Goal: Check status: Check status

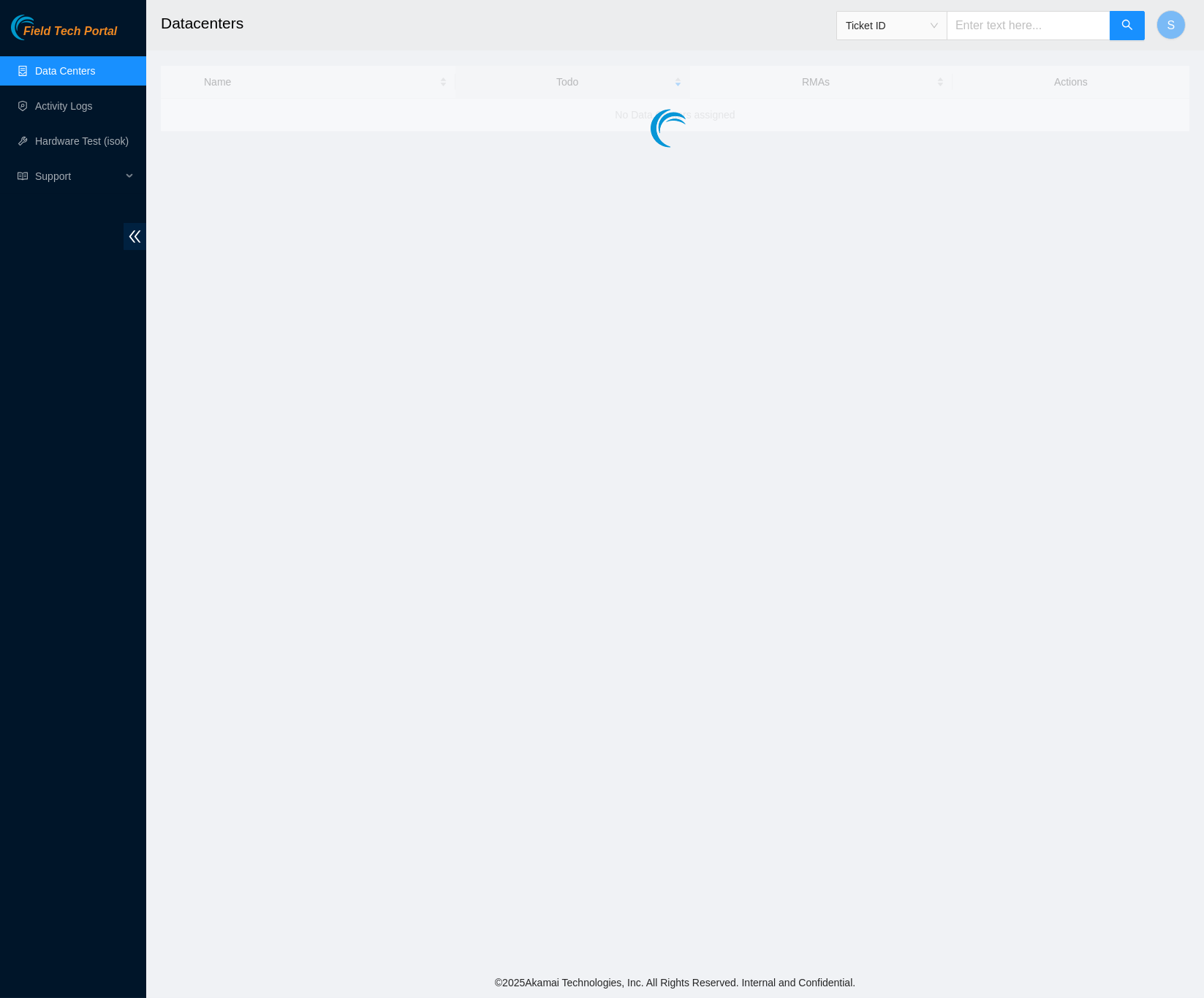
click at [914, 23] on span "Ticket ID" at bounding box center [891, 25] width 92 height 22
click at [1030, 43] on div "Ticket ID" at bounding box center [991, 26] width 310 height 46
click at [995, 18] on input "text" at bounding box center [1029, 26] width 164 height 30
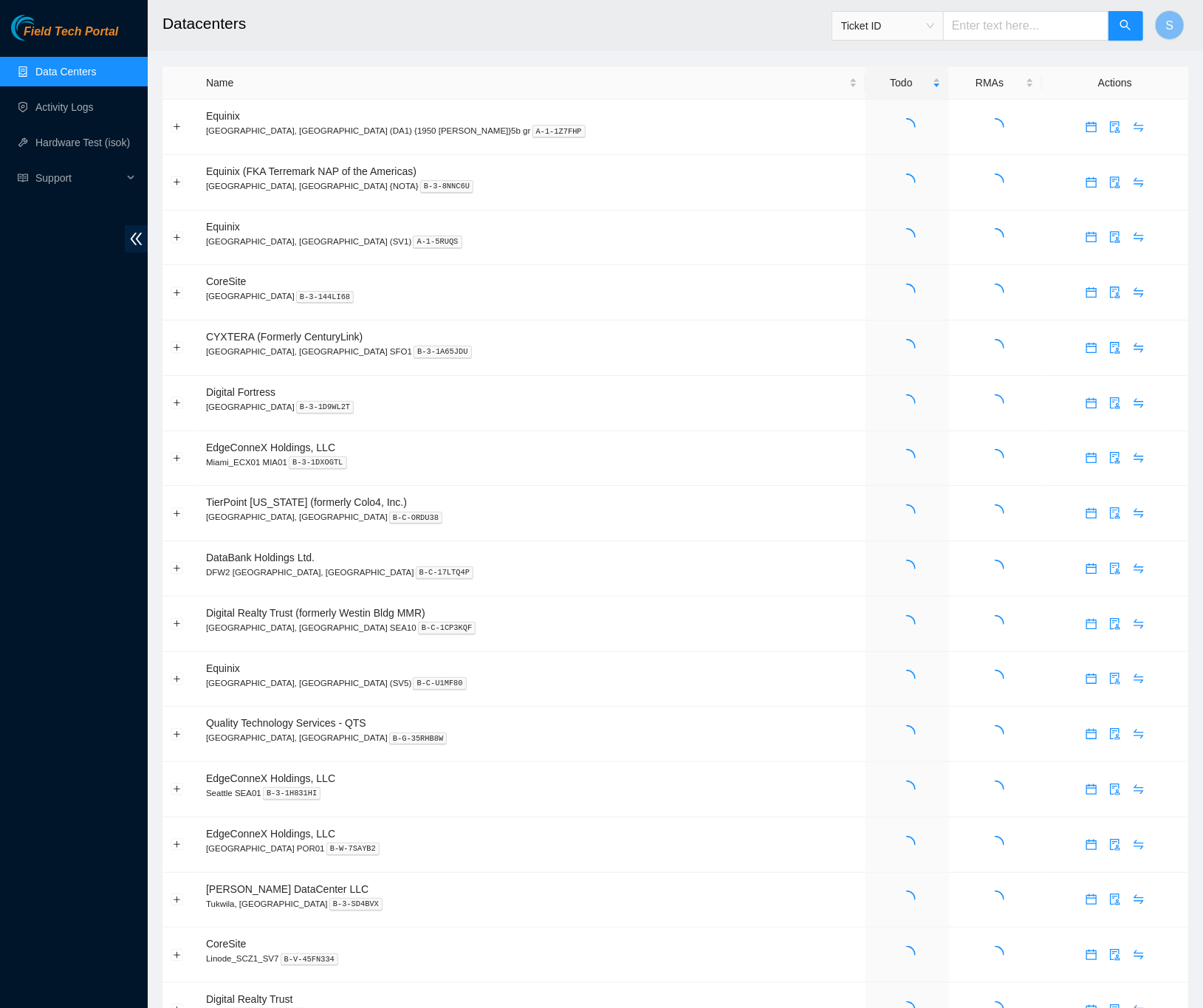
paste input "DP83811"
type input "DP83811"
click at [1129, 27] on icon "search" at bounding box center [1125, 25] width 12 height 12
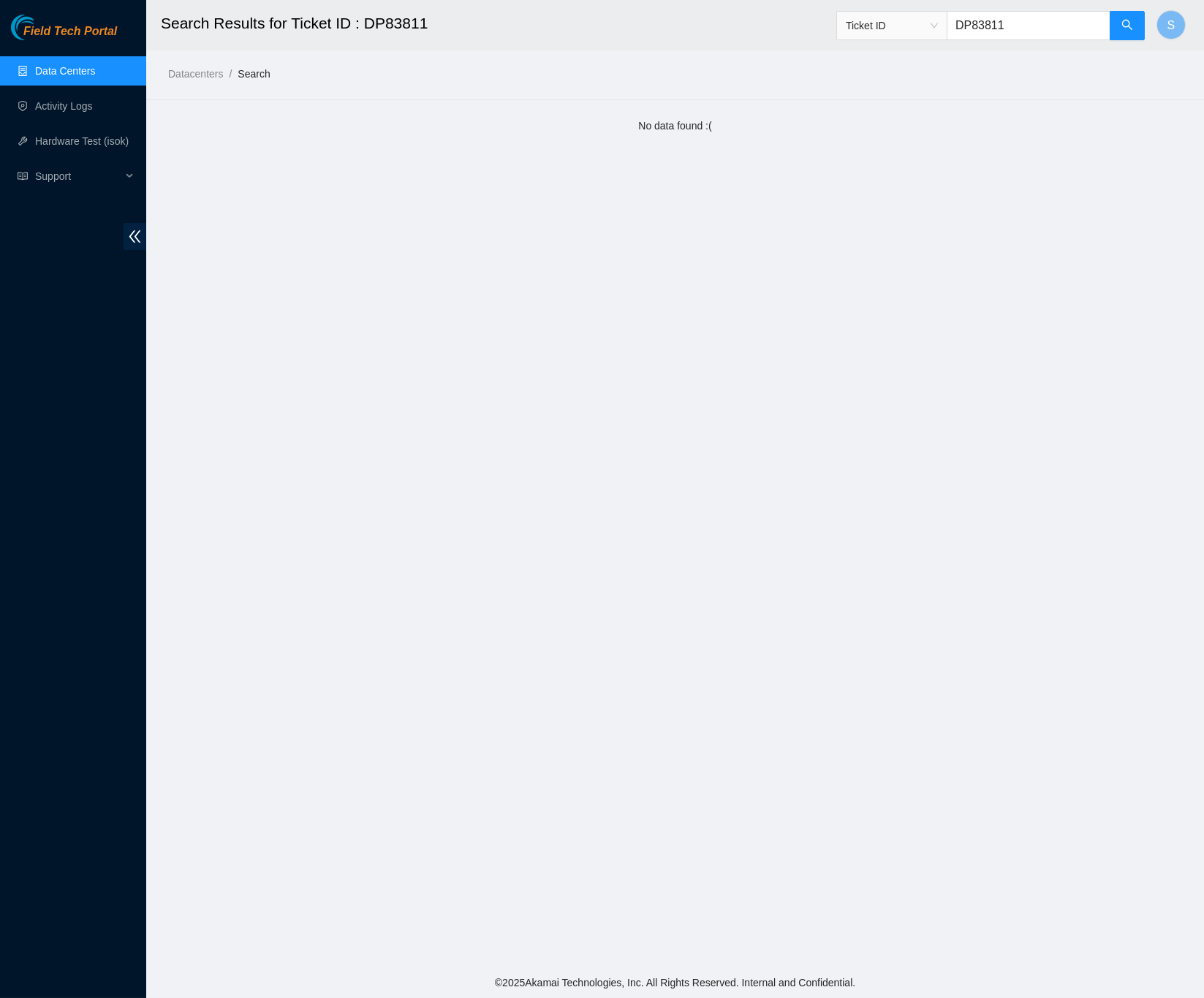
click at [1018, 22] on input "DP83811" at bounding box center [1029, 26] width 164 height 30
drag, startPoint x: 1018, startPoint y: 22, endPoint x: 1016, endPoint y: 29, distance: 7.3
click at [1018, 22] on input "DP83811" at bounding box center [1029, 26] width 164 height 30
paste input "B-V-5Y3187N"
click at [1126, 22] on icon "search" at bounding box center [1127, 25] width 12 height 12
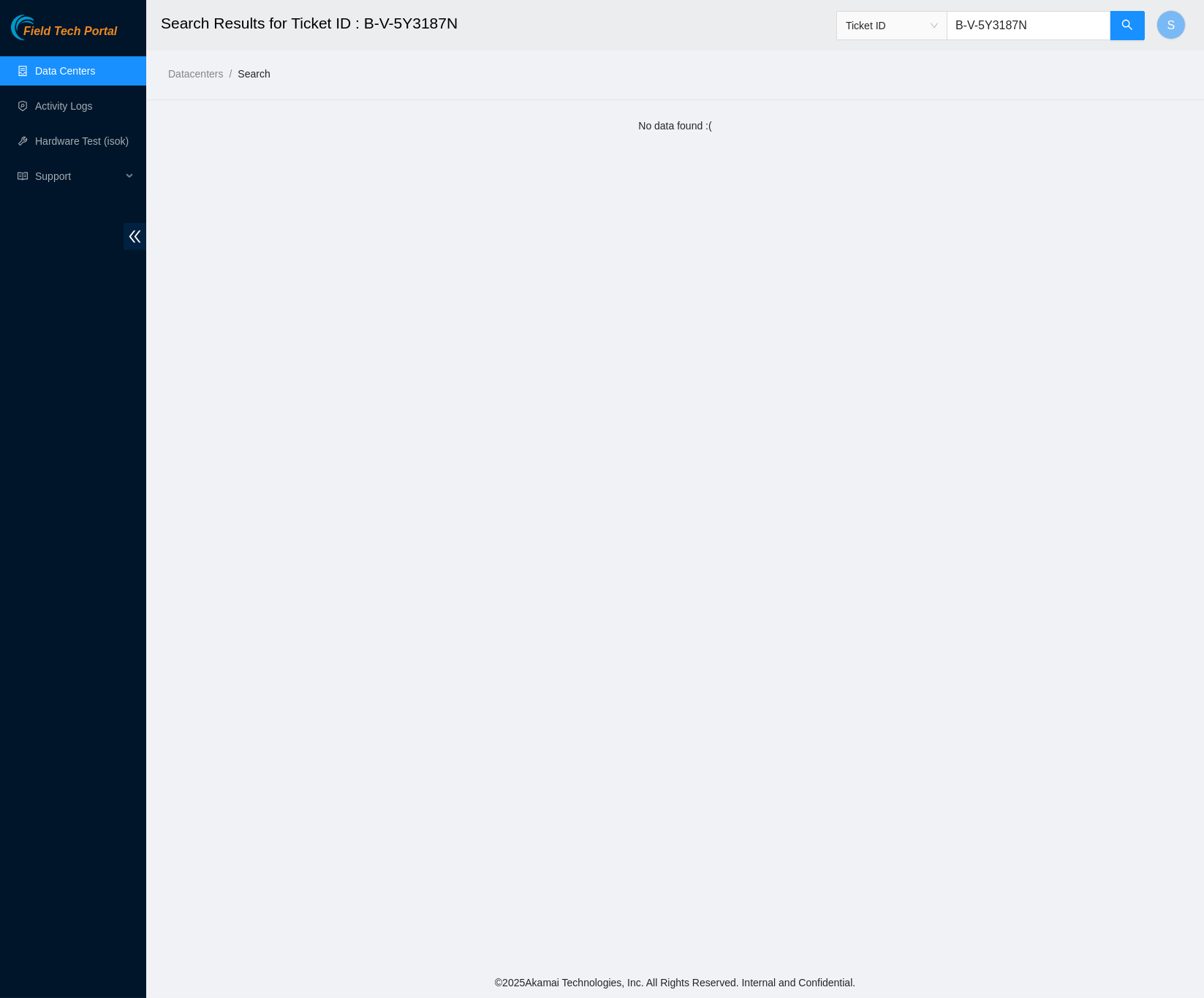
click at [914, 17] on span "Ticket ID" at bounding box center [891, 25] width 92 height 22
type input "B-V-5Y3187N"
click at [710, 66] on ol "Datacenters / Search /" at bounding box center [554, 74] width 771 height 16
click at [103, 25] on span "Field Tech Portal" at bounding box center [70, 31] width 94 height 14
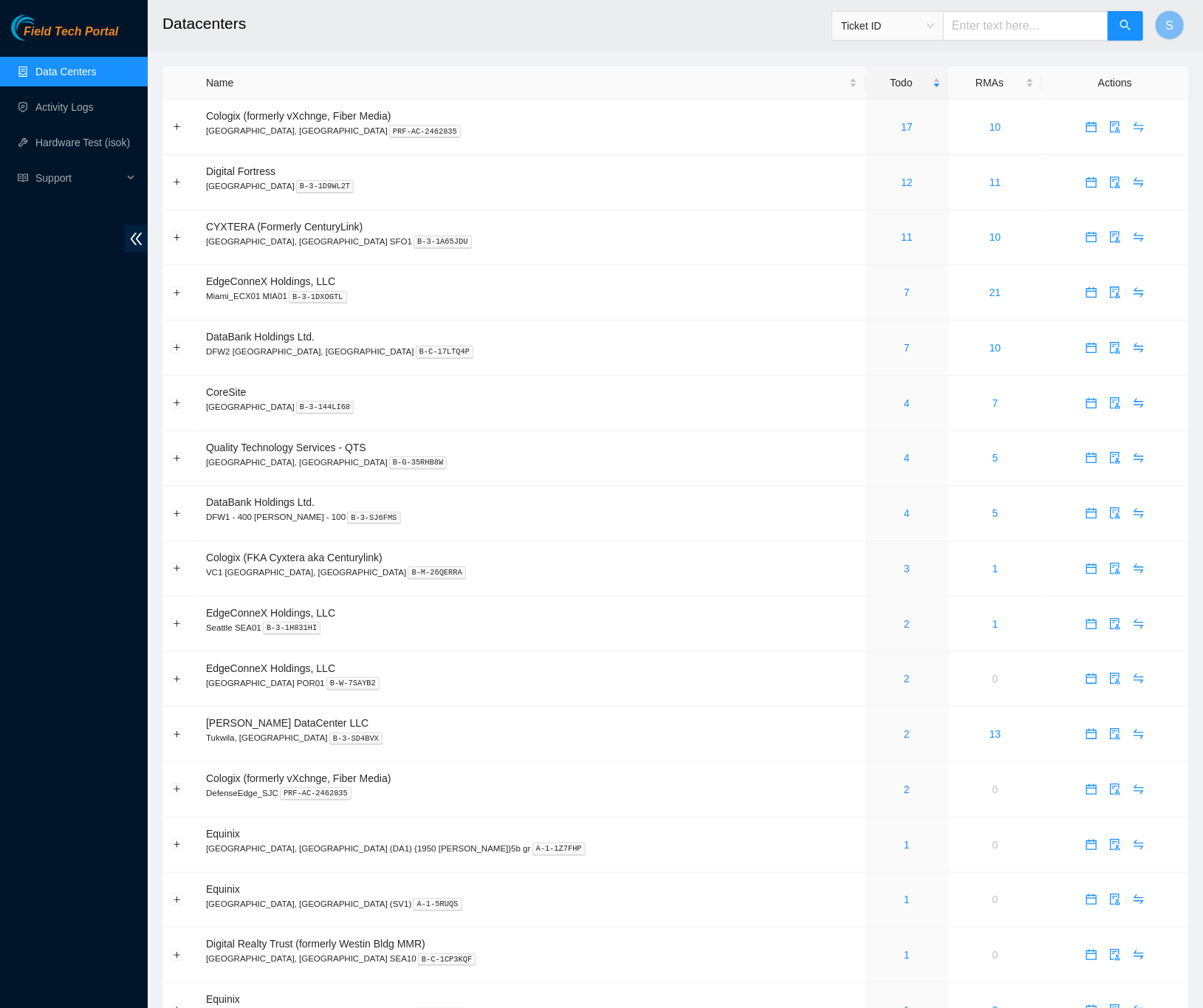
drag, startPoint x: 1009, startPoint y: 30, endPoint x: 991, endPoint y: 32, distance: 18.1
click at [1007, 31] on input "text" at bounding box center [1025, 26] width 166 height 30
paste input "B-V-5Y3187N"
type input "B-V-5Y3187N"
click at [1118, 32] on button "button" at bounding box center [1125, 26] width 36 height 30
